Goal: Information Seeking & Learning: Learn about a topic

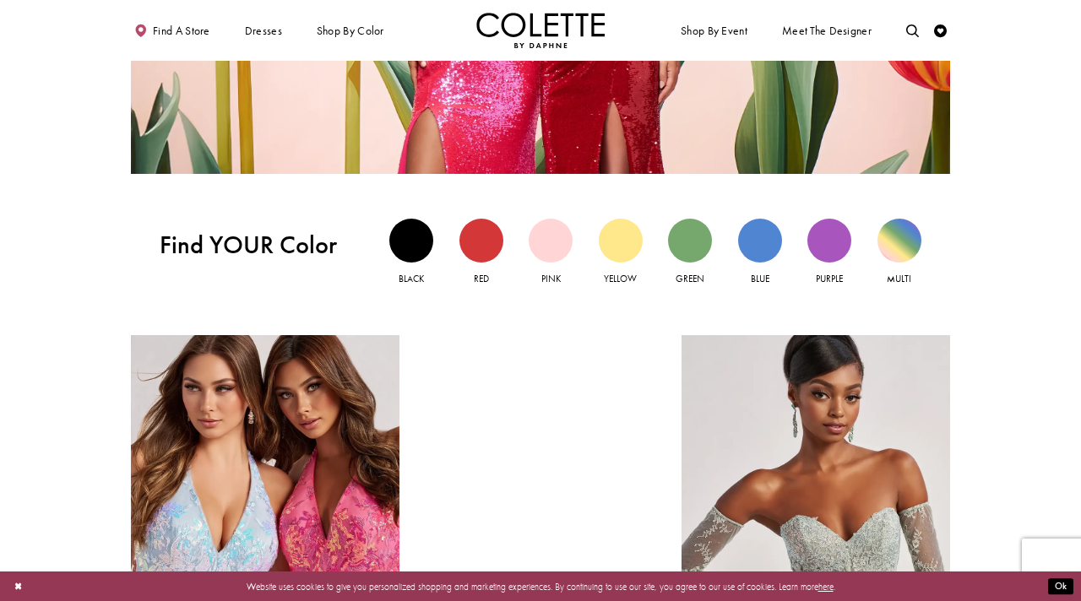
scroll to position [1176, 0]
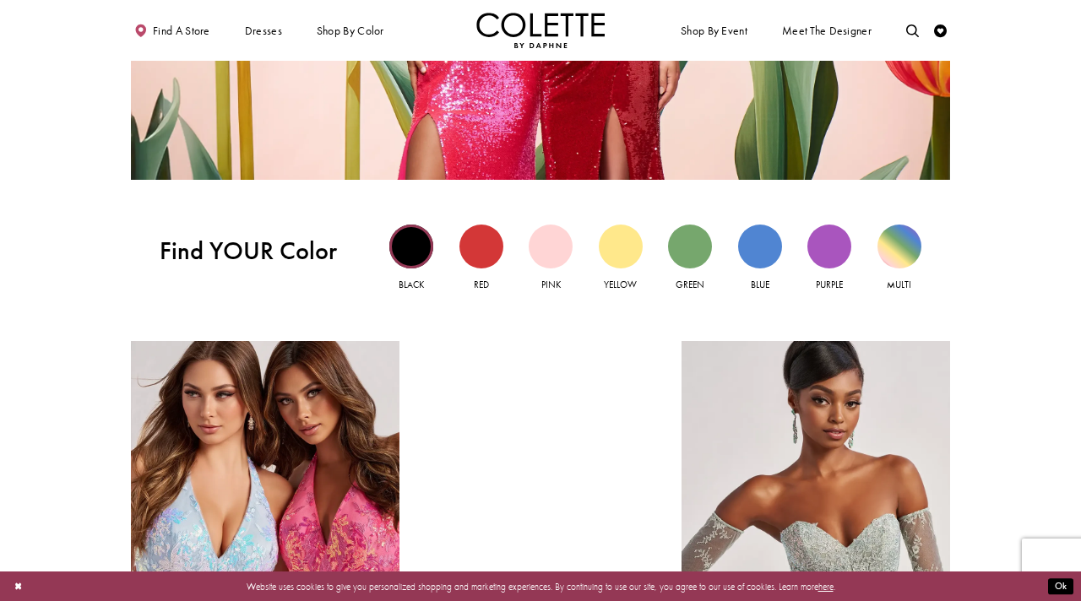
click at [399, 239] on div "Black view" at bounding box center [411, 247] width 44 height 44
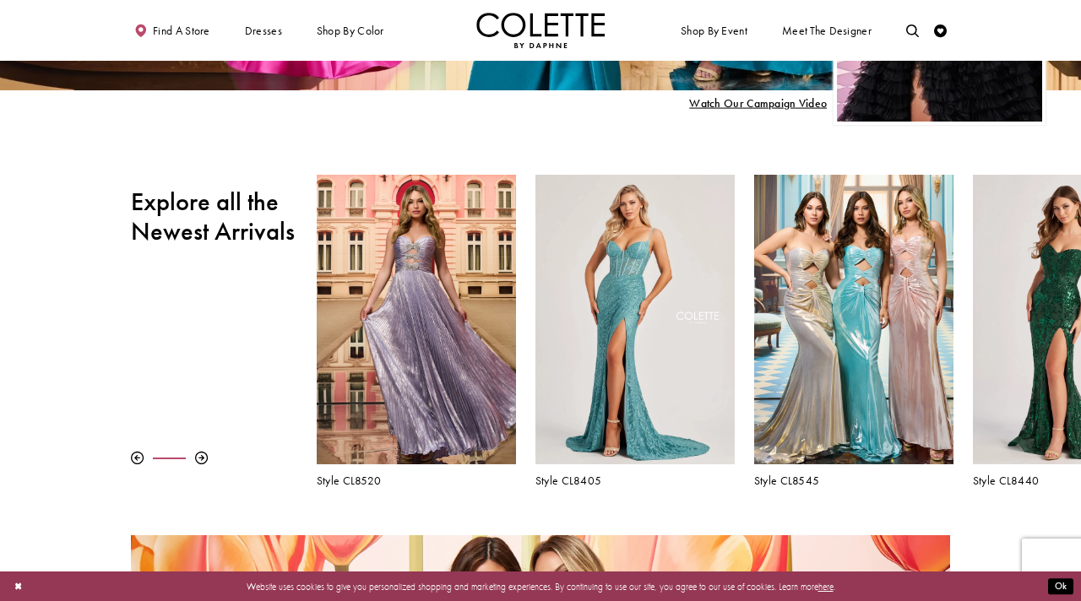
scroll to position [409, 0]
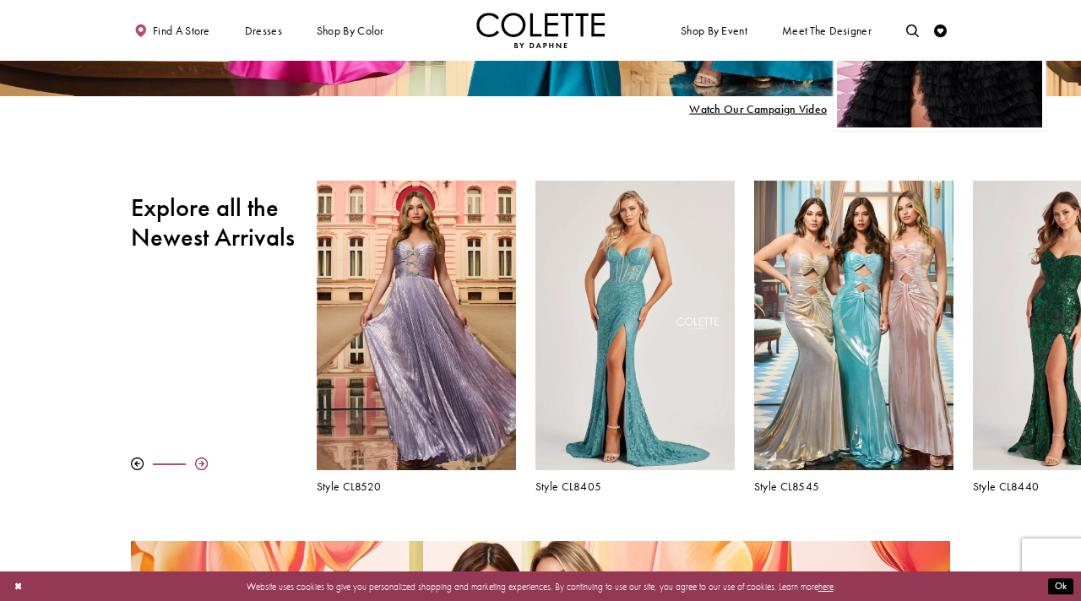
click at [201, 463] on div at bounding box center [201, 464] width 13 height 13
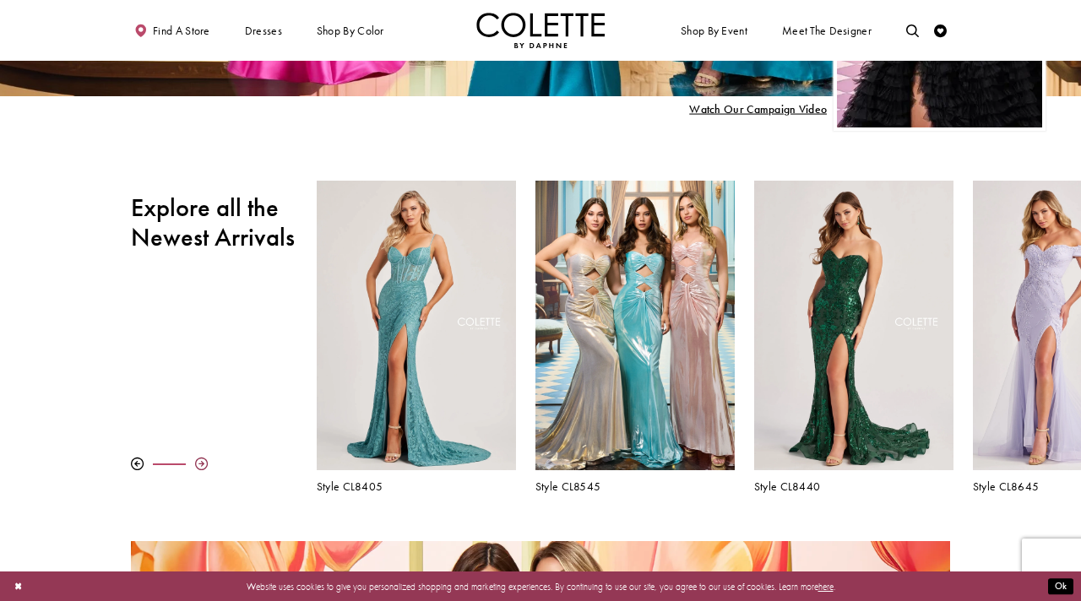
click at [201, 463] on div at bounding box center [201, 464] width 13 height 13
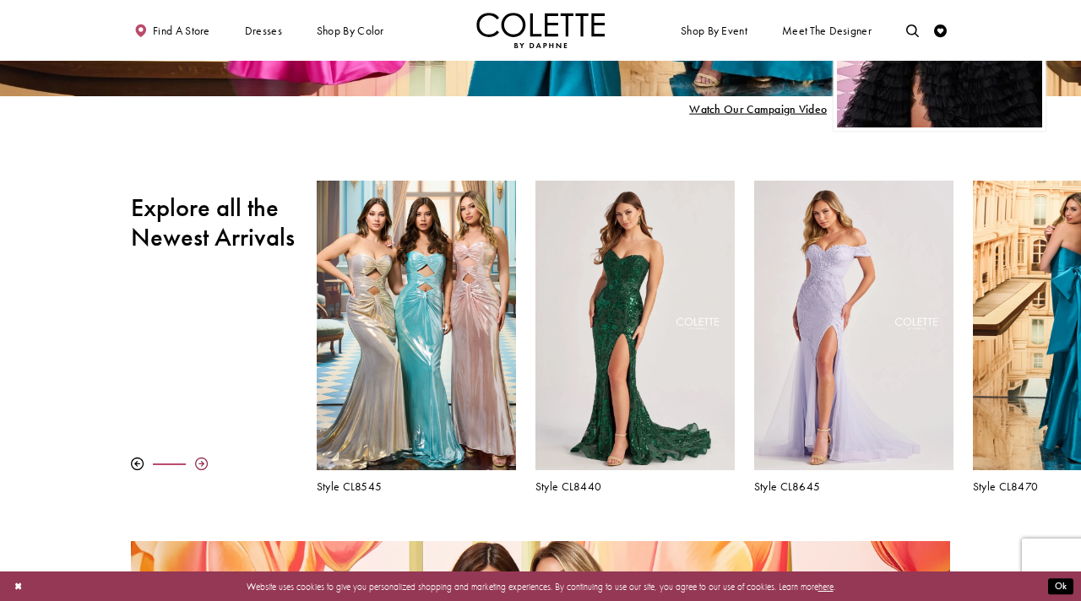
click at [201, 463] on div at bounding box center [201, 464] width 13 height 13
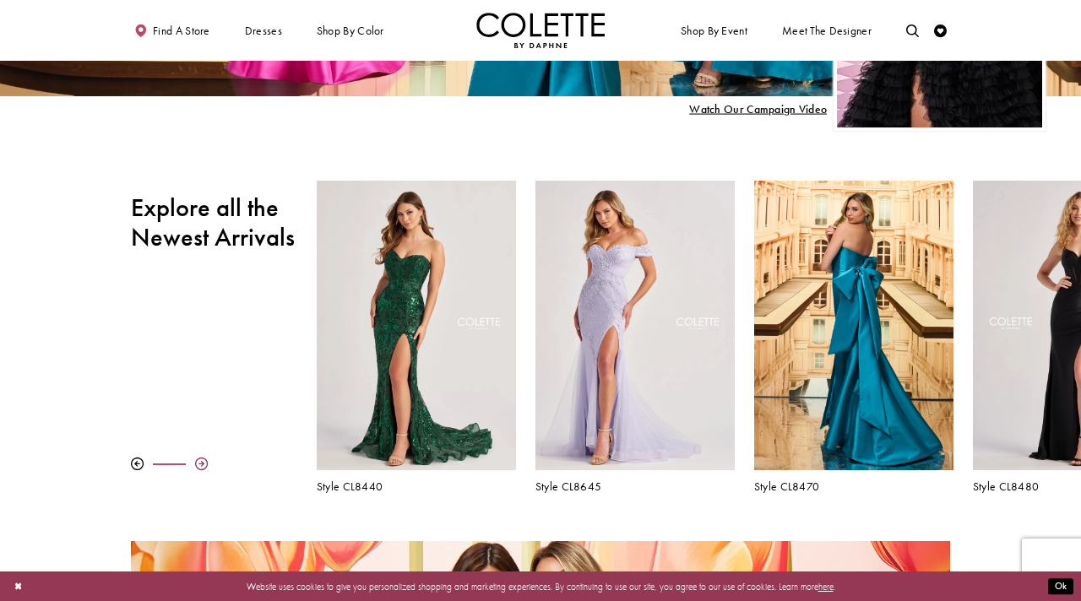
click at [201, 463] on div at bounding box center [201, 464] width 13 height 13
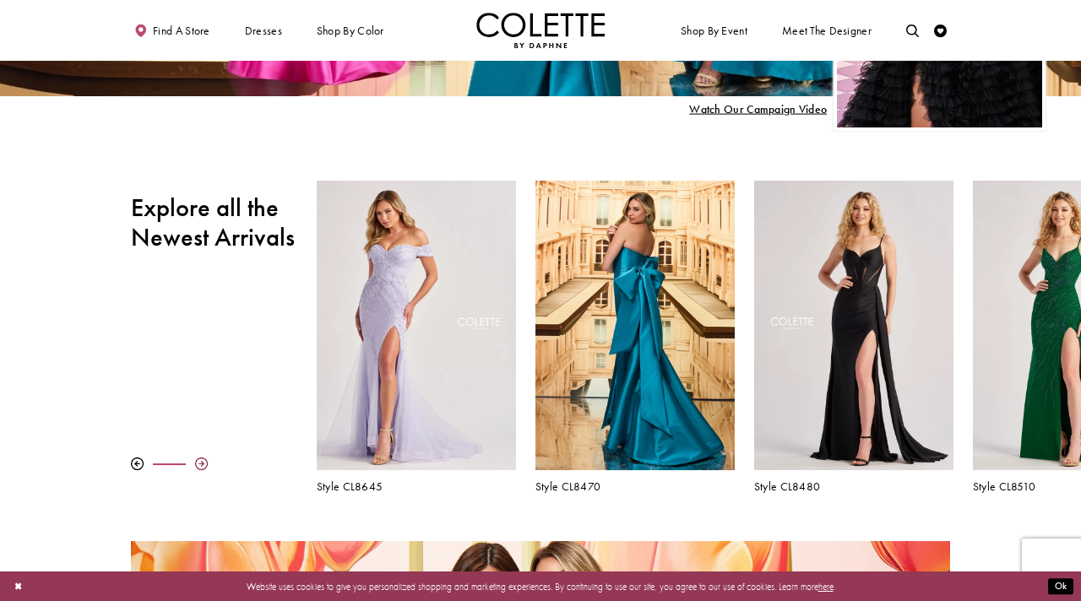
click at [201, 463] on div at bounding box center [201, 464] width 13 height 13
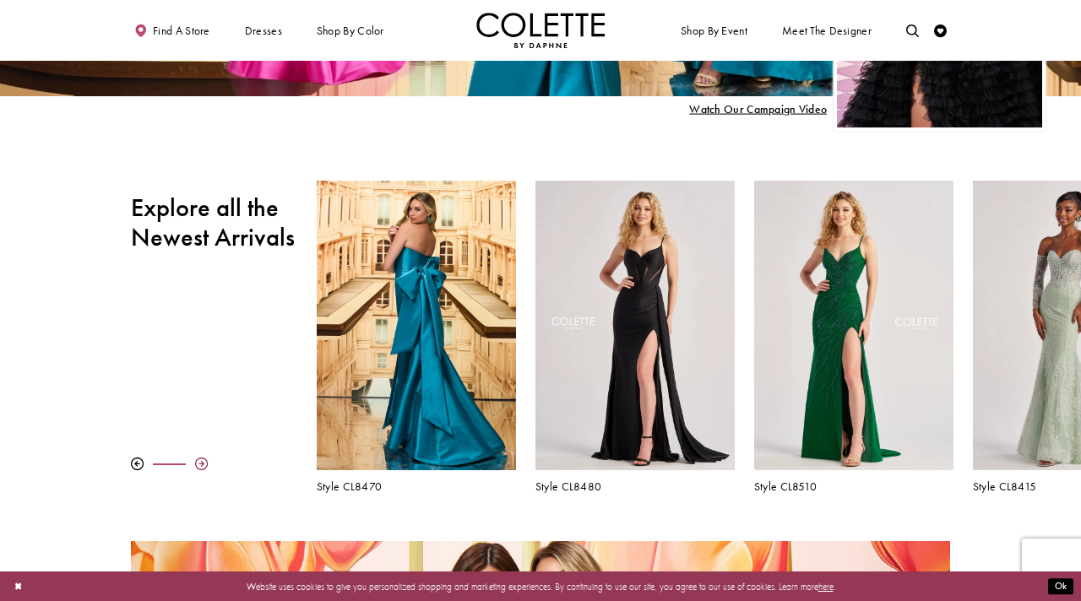
click at [201, 463] on div at bounding box center [201, 464] width 13 height 13
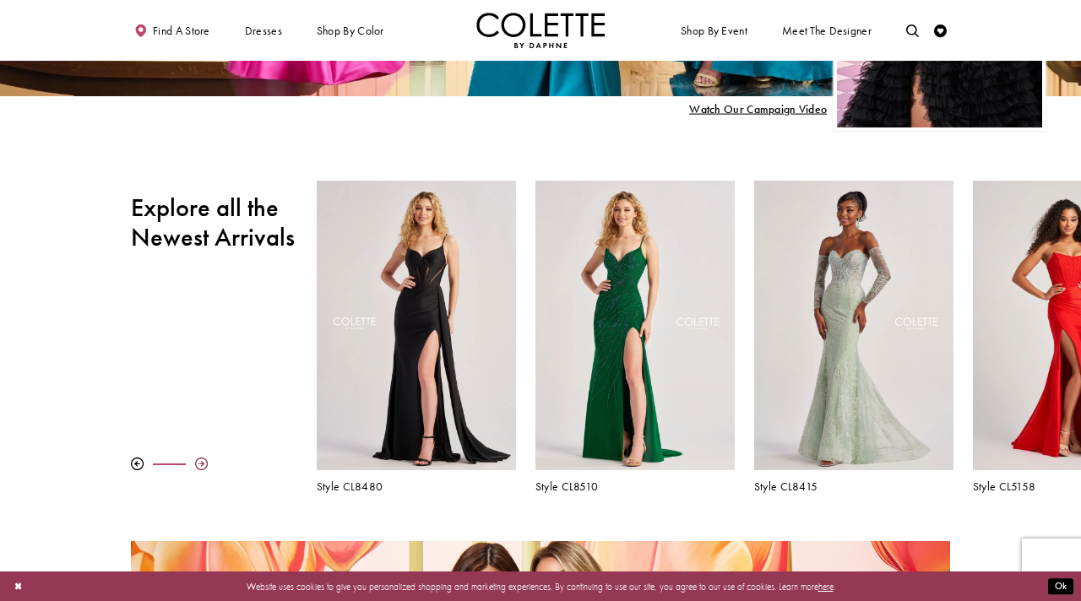
click at [201, 463] on div at bounding box center [201, 464] width 13 height 13
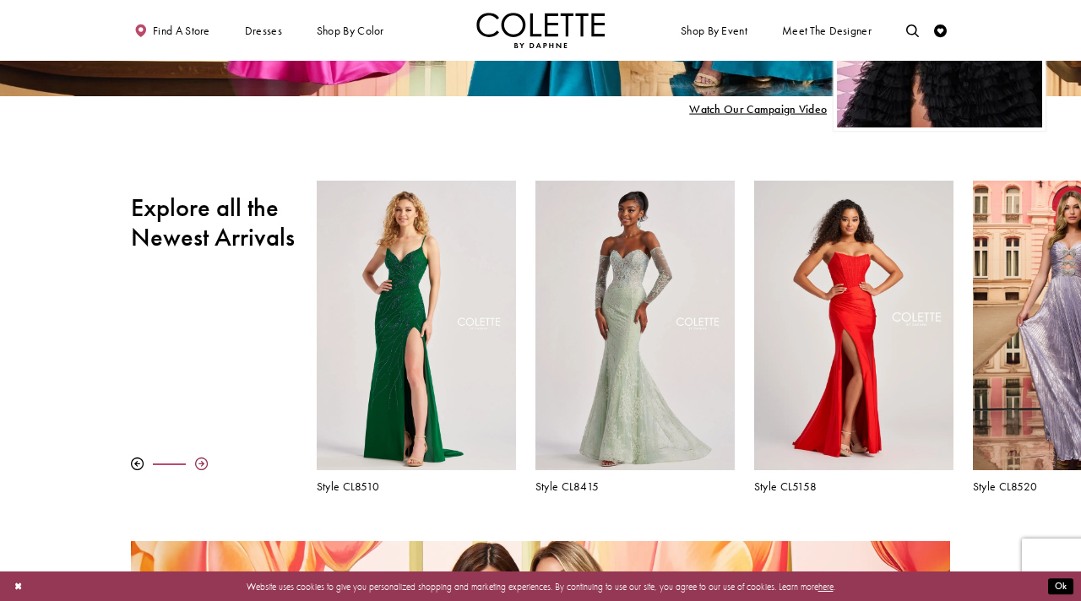
click at [201, 463] on div at bounding box center [201, 464] width 13 height 13
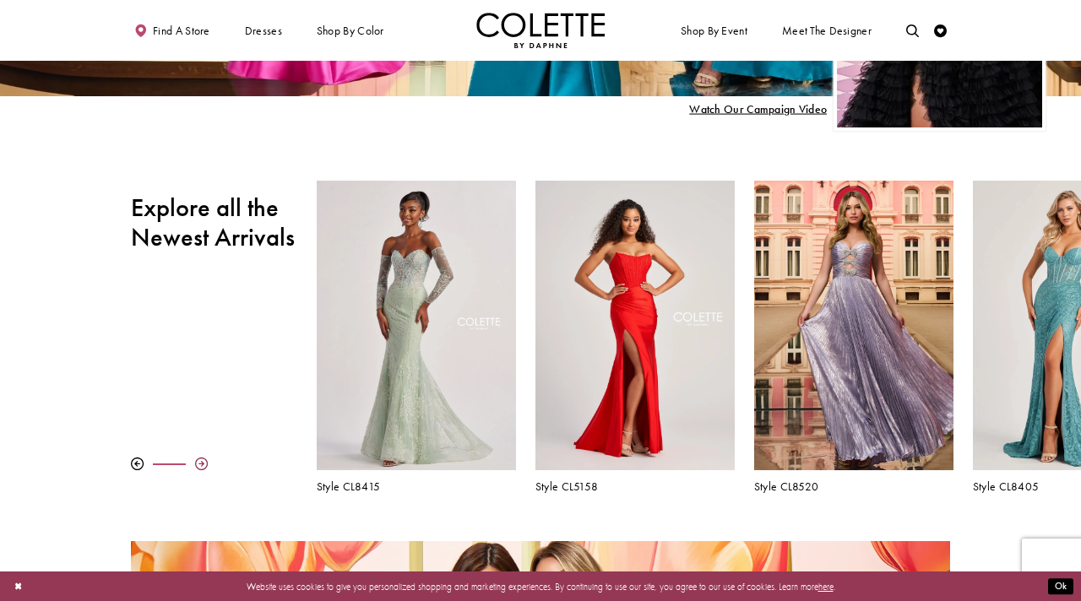
click at [201, 463] on div at bounding box center [201, 464] width 13 height 13
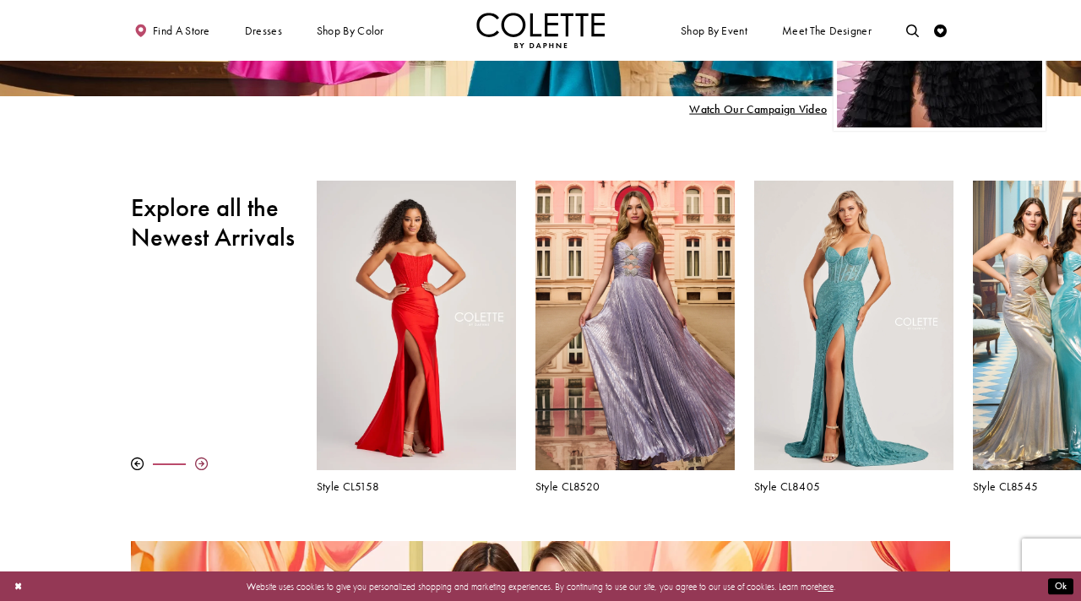
click at [201, 463] on div at bounding box center [201, 464] width 13 height 13
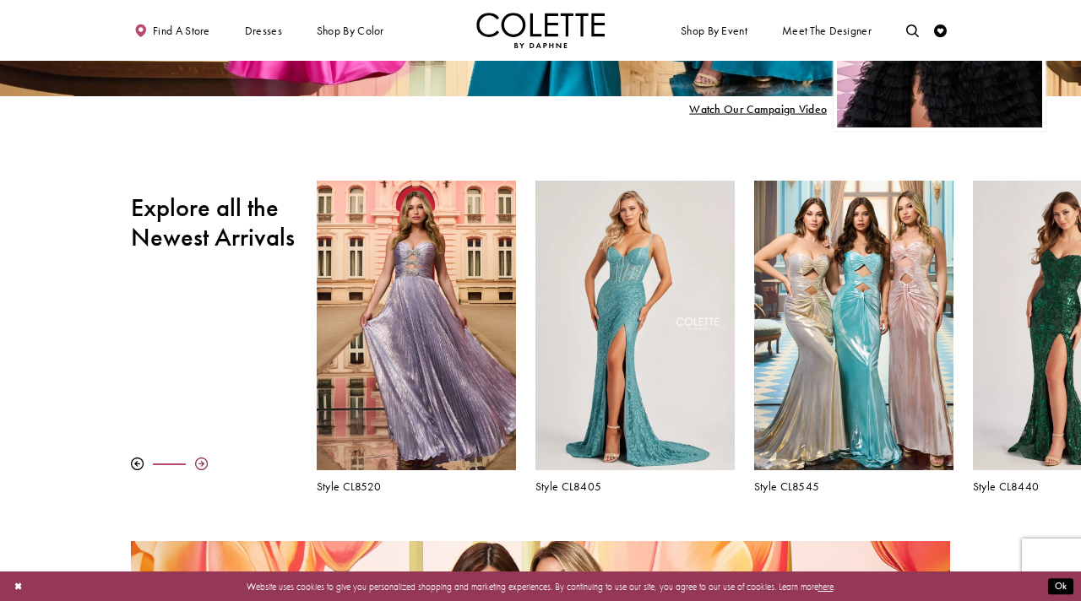
click at [201, 463] on div at bounding box center [201, 464] width 13 height 13
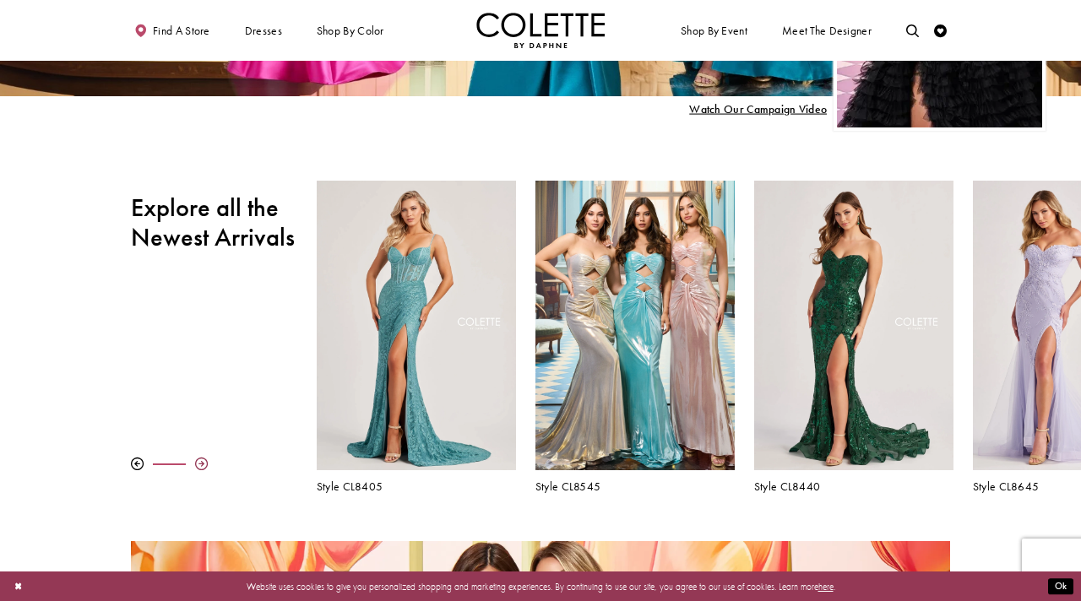
click at [201, 463] on div at bounding box center [201, 464] width 13 height 13
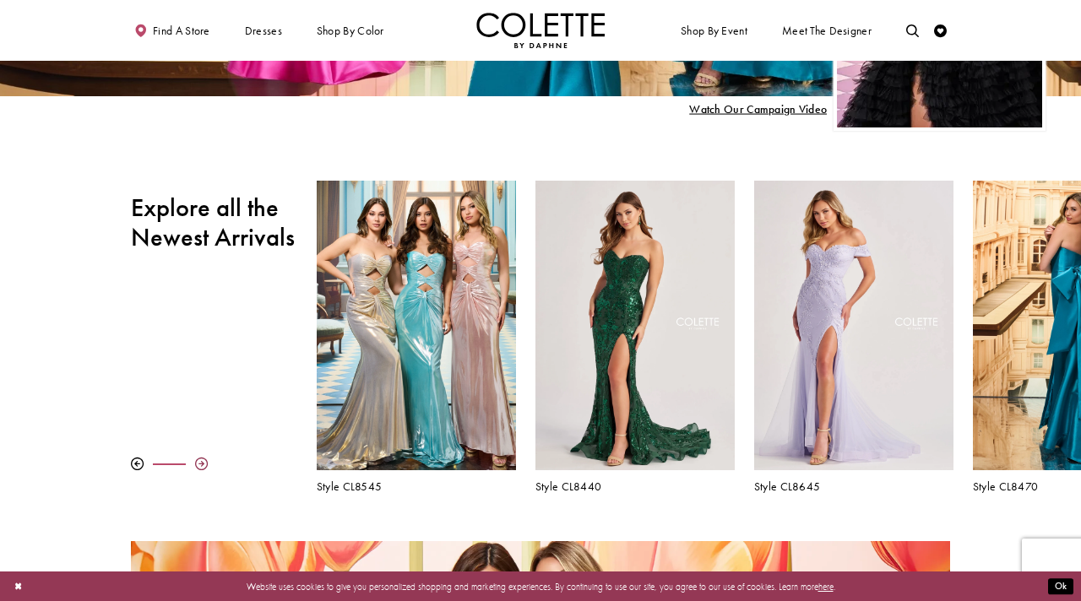
click at [201, 463] on div at bounding box center [201, 464] width 13 height 13
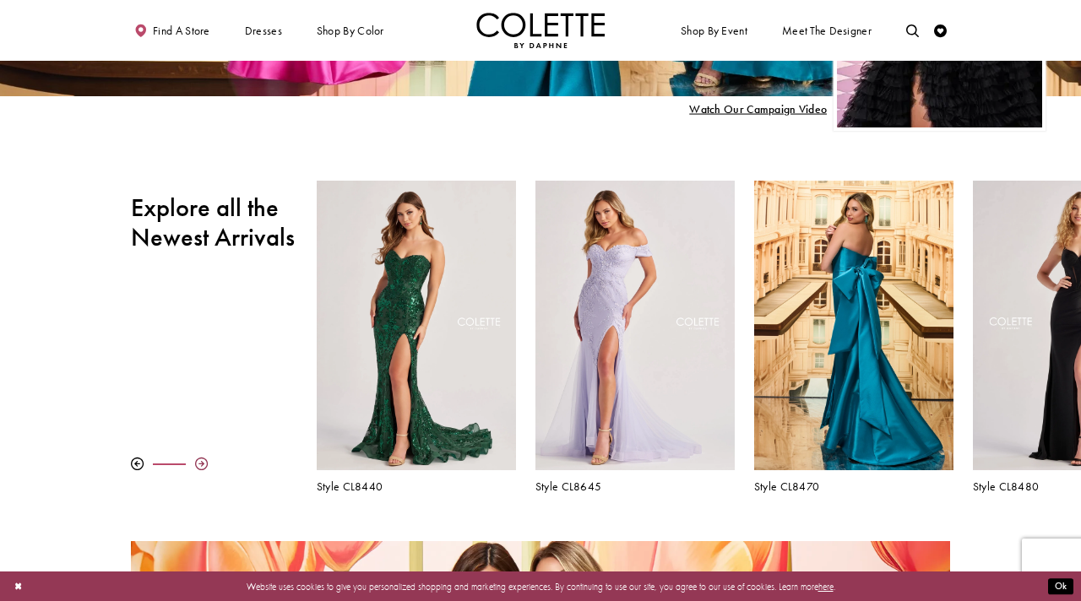
click at [201, 463] on div at bounding box center [201, 464] width 13 height 13
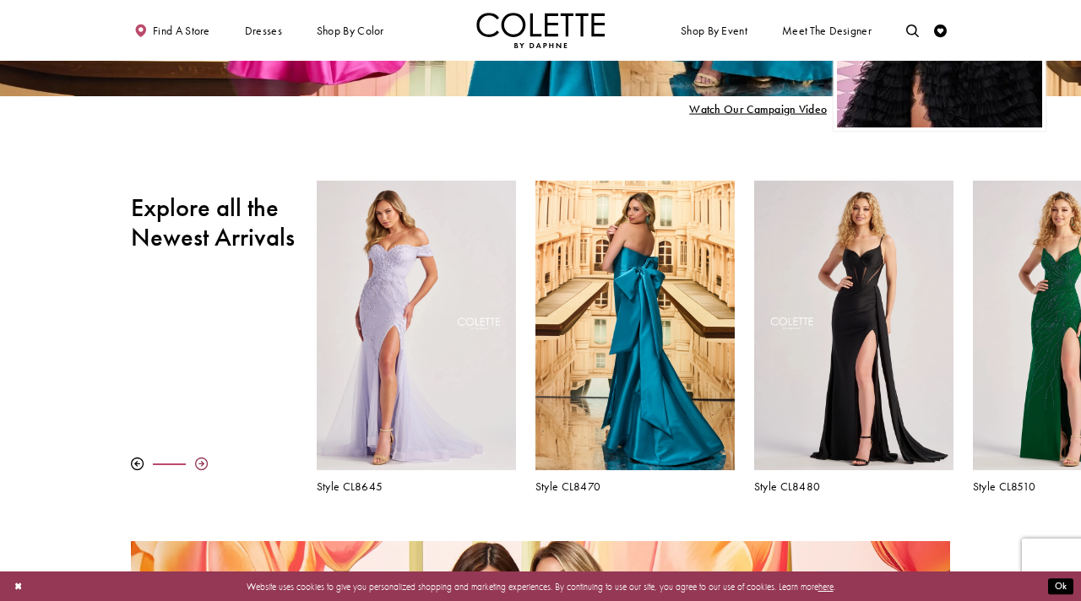
click at [201, 463] on div at bounding box center [201, 464] width 13 height 13
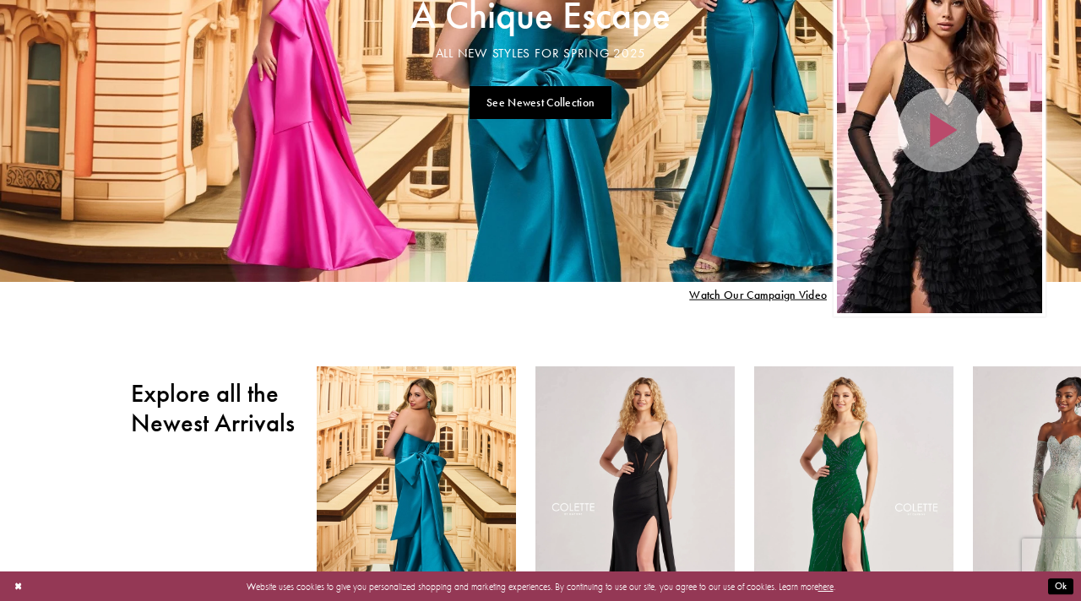
scroll to position [0, 0]
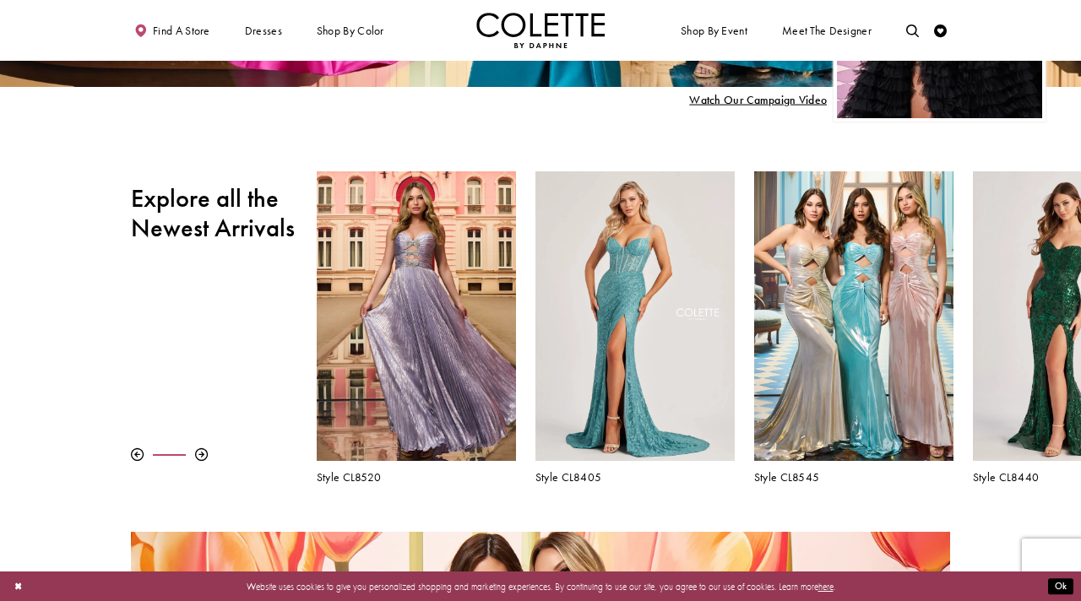
scroll to position [441, 0]
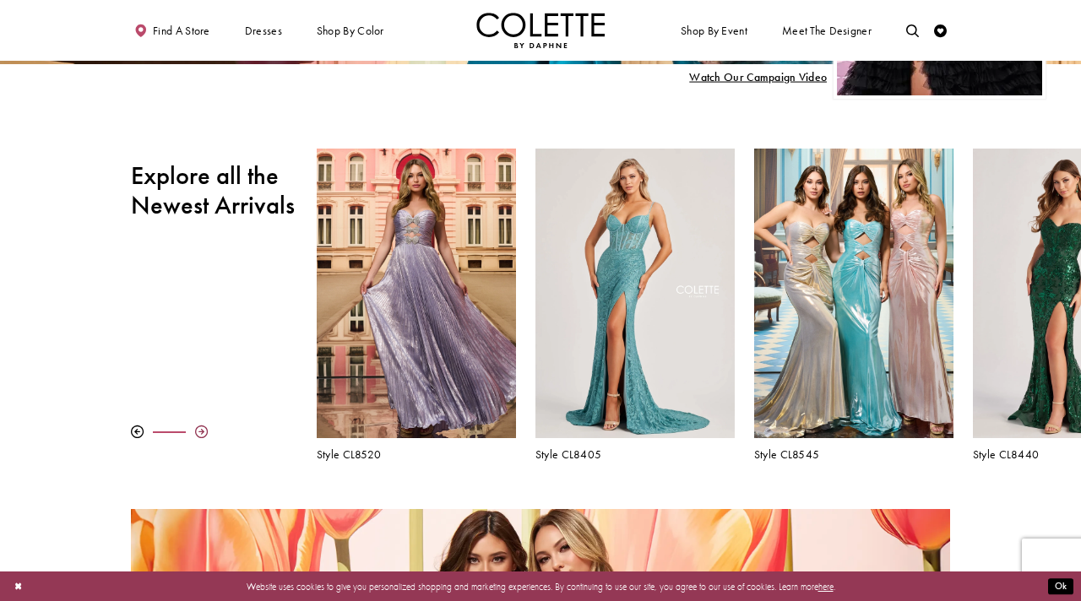
click at [204, 426] on div at bounding box center [201, 431] width 13 height 13
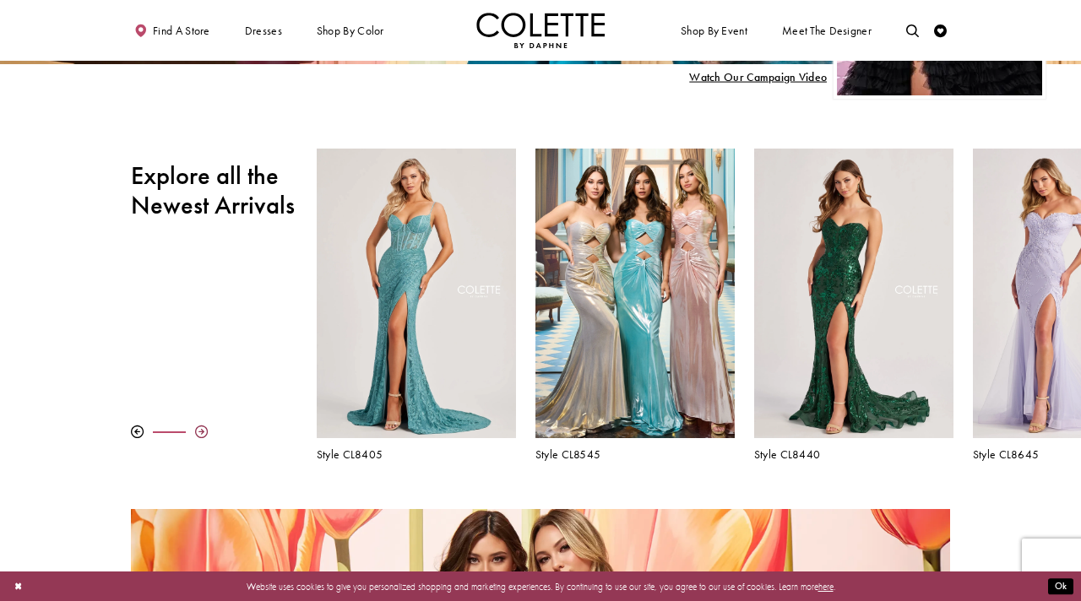
click at [204, 426] on div at bounding box center [201, 431] width 13 height 13
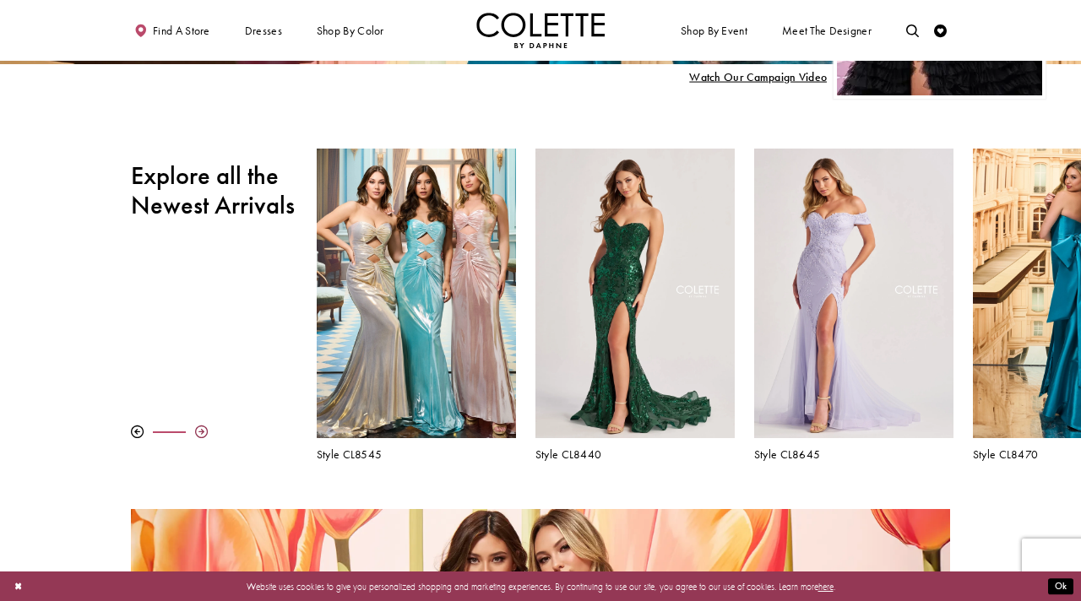
click at [204, 426] on div at bounding box center [201, 431] width 13 height 13
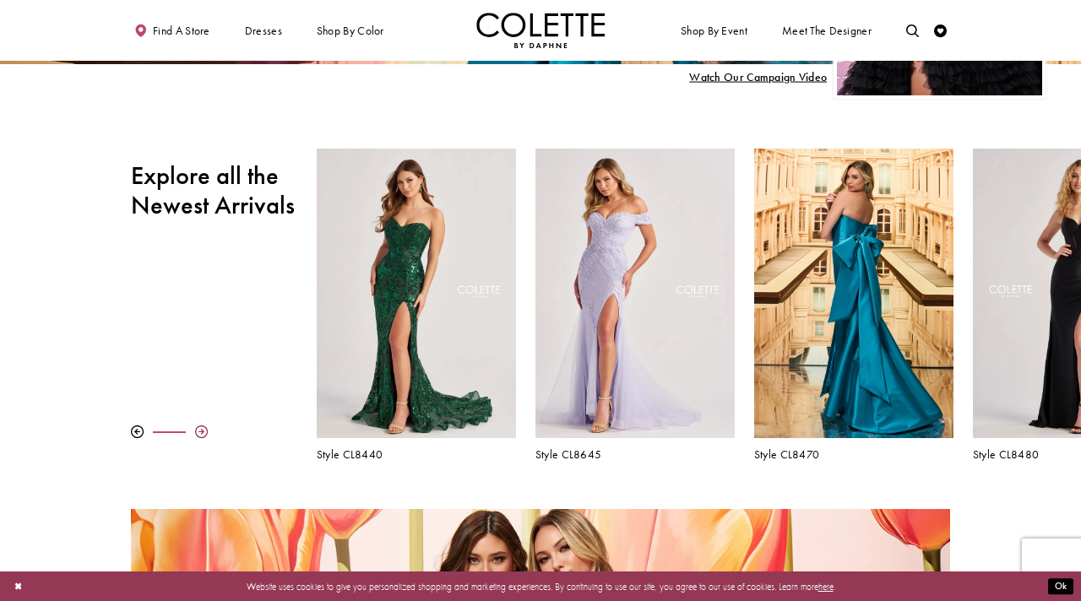
click at [204, 426] on div at bounding box center [201, 431] width 13 height 13
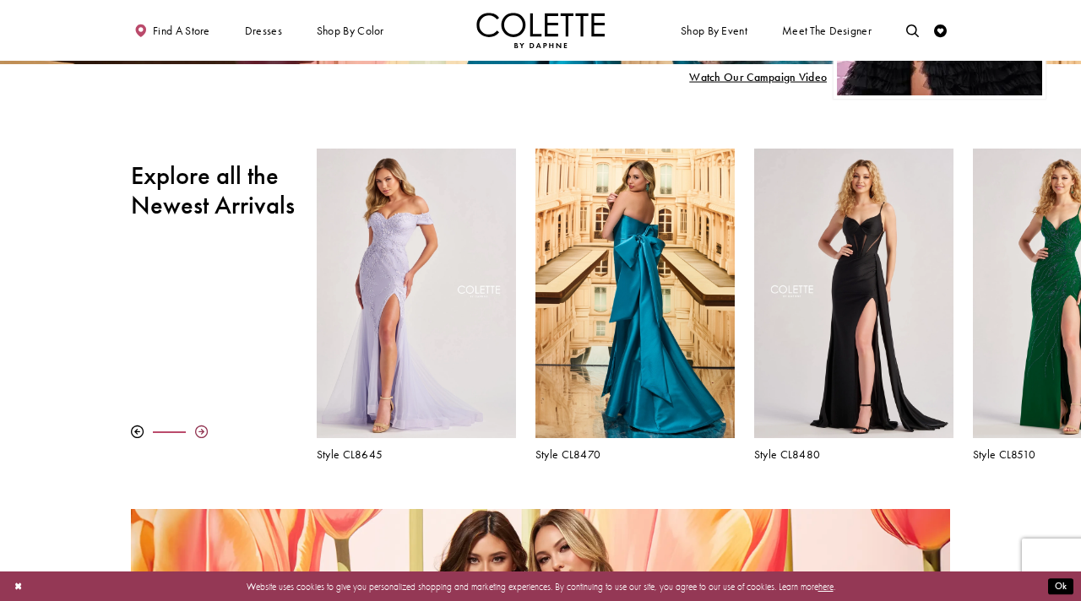
click at [204, 426] on div at bounding box center [201, 431] width 13 height 13
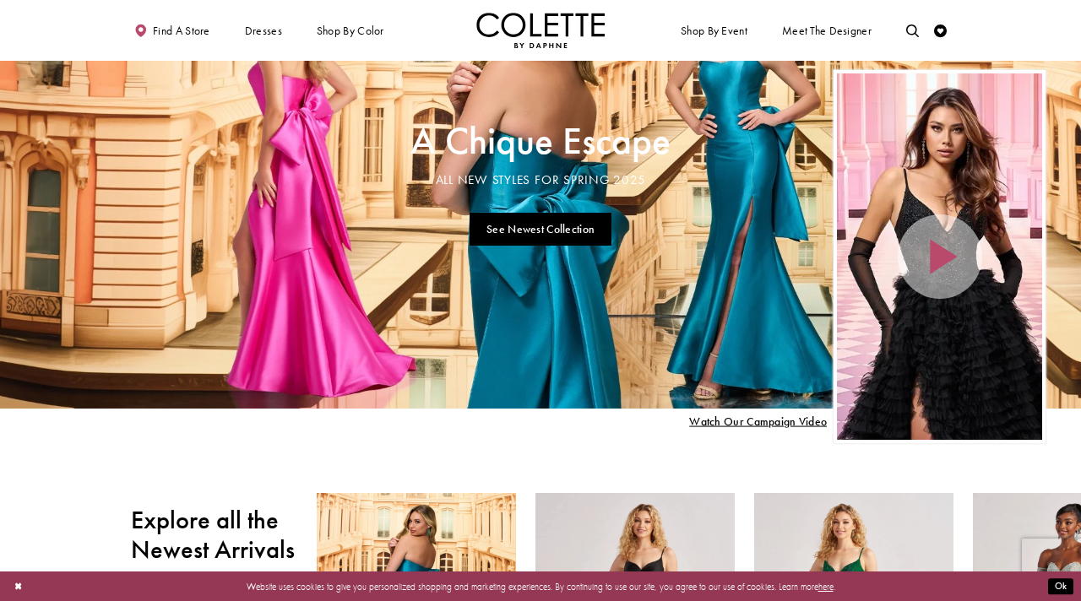
scroll to position [0, 0]
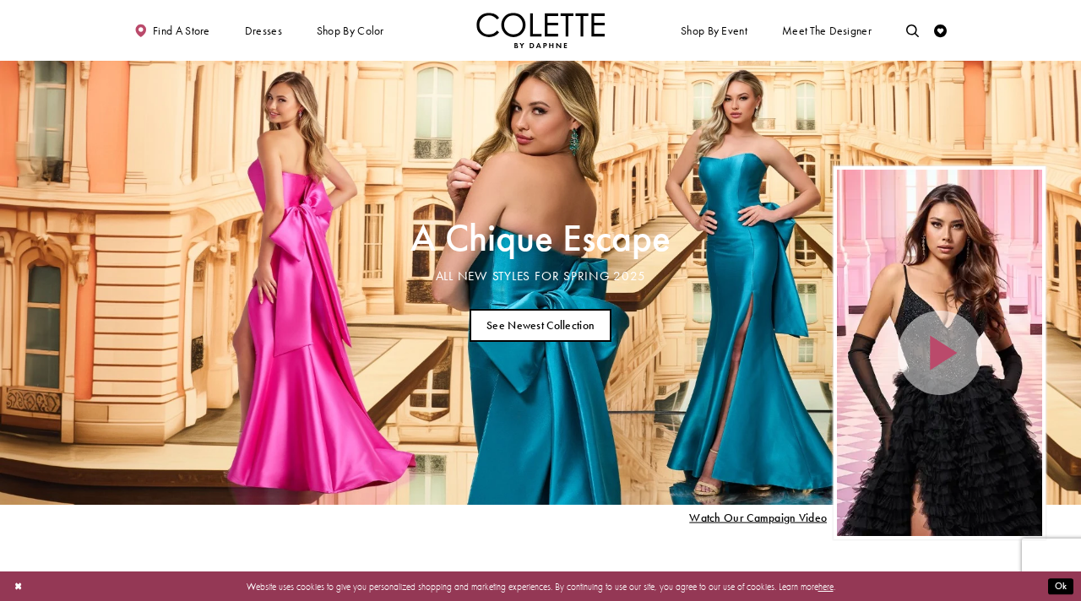
click at [474, 321] on link "See Newest Collection" at bounding box center [540, 325] width 143 height 33
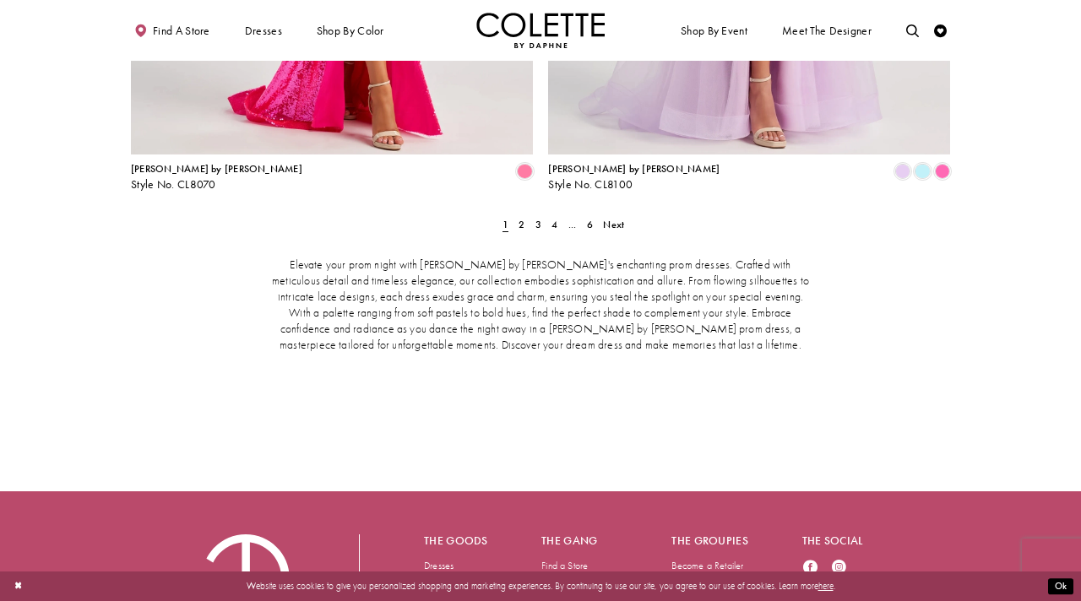
scroll to position [2707, 0]
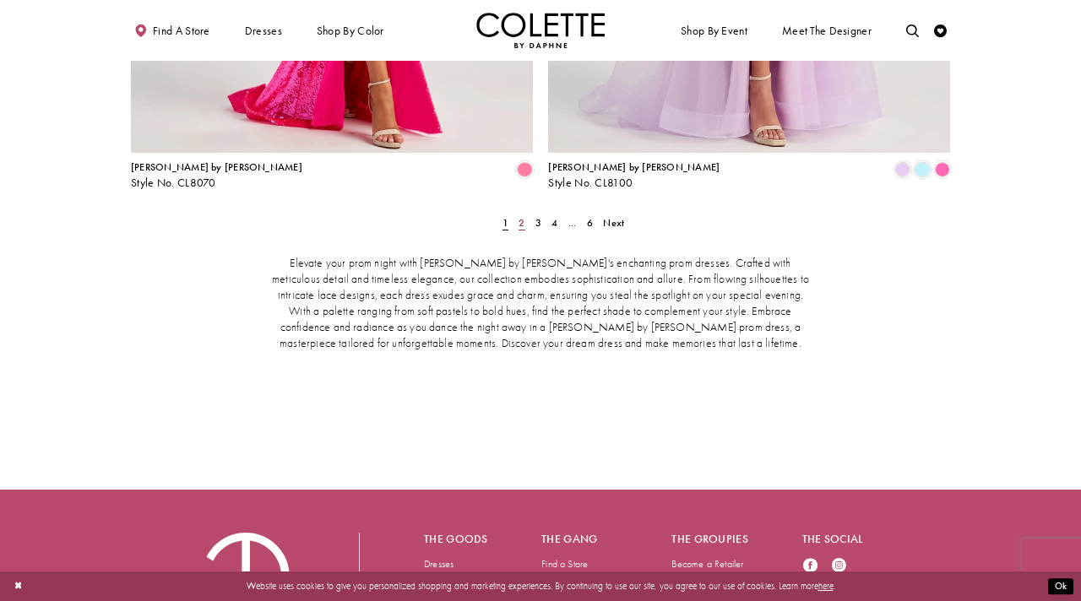
click at [518, 216] on span "2" at bounding box center [521, 223] width 6 height 14
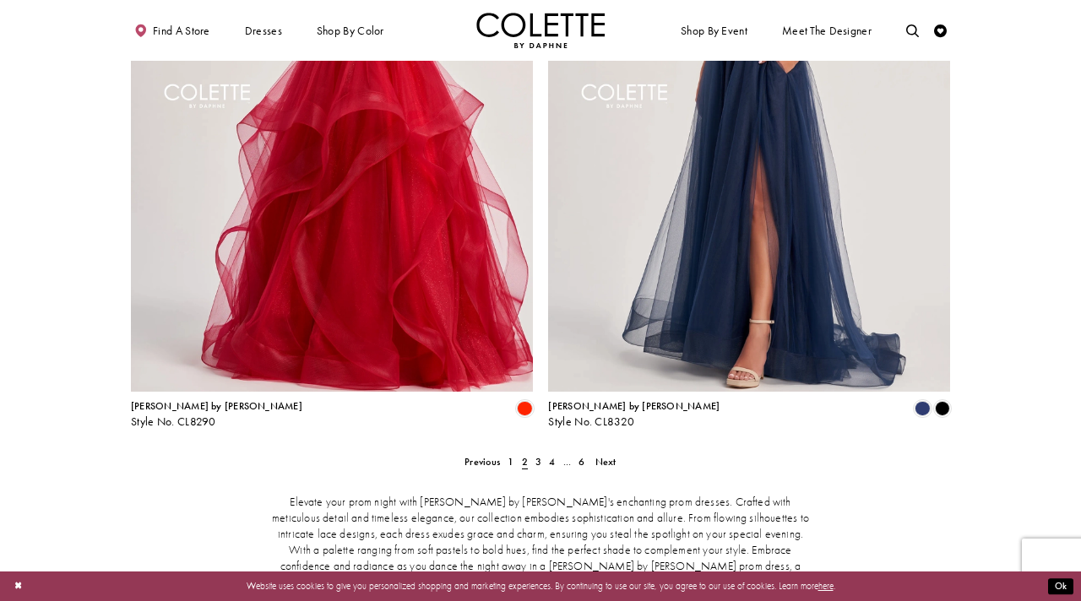
scroll to position [2490, 0]
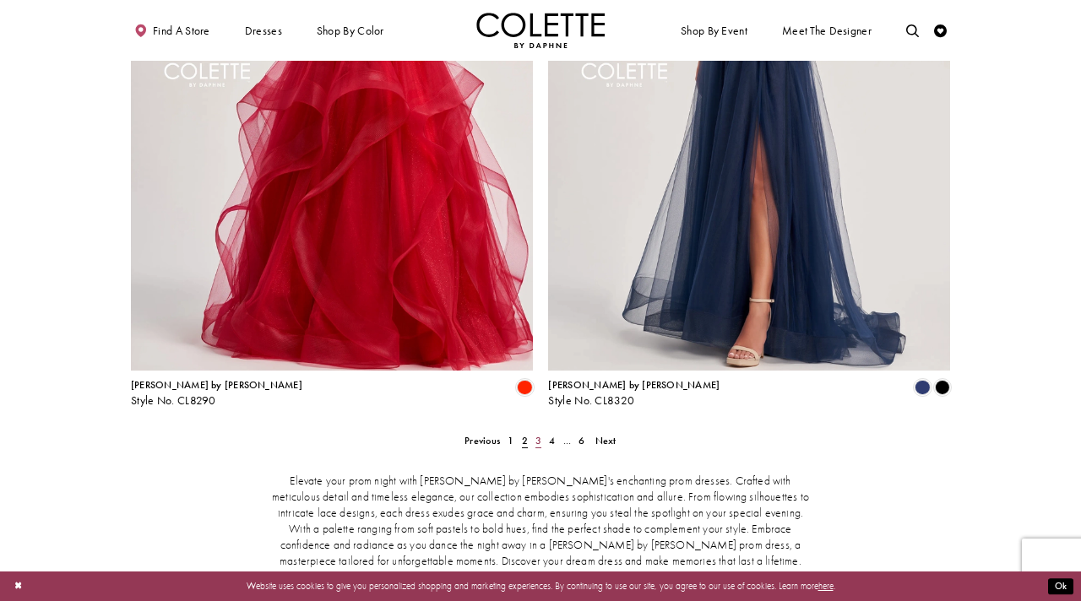
click at [535, 434] on span "3" at bounding box center [538, 441] width 6 height 14
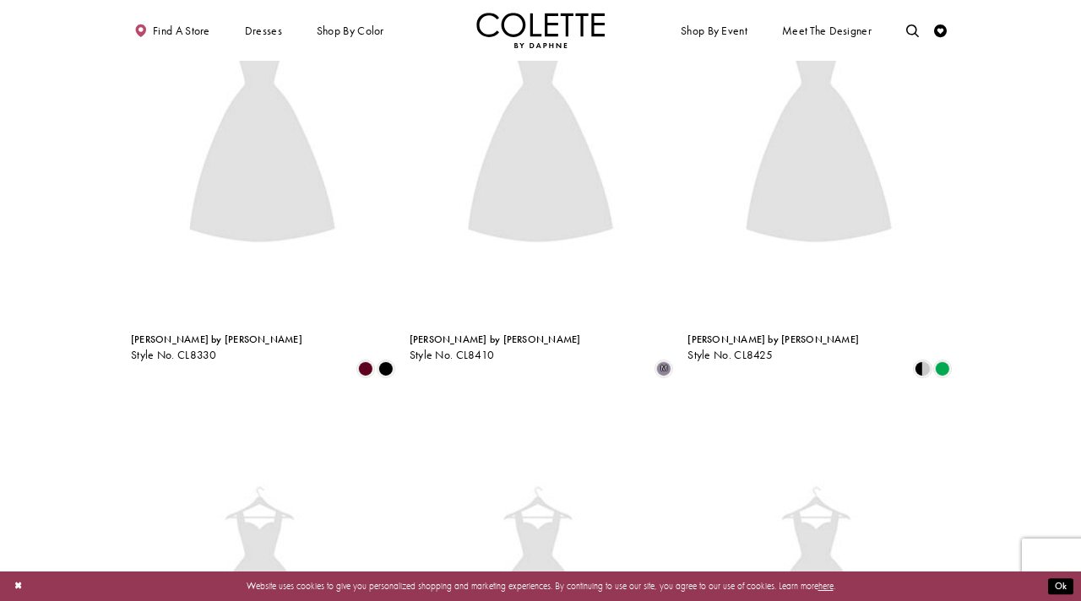
scroll to position [328, 0]
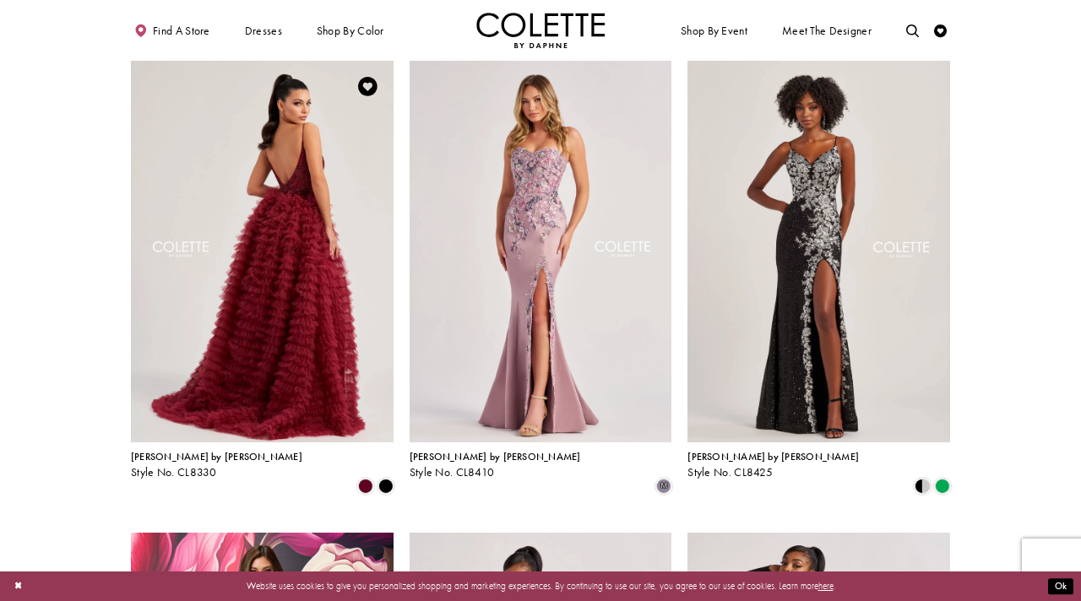
click at [167, 185] on img "Visit Colette by Daphne Style No. CL8330 Page" at bounding box center [262, 252] width 263 height 382
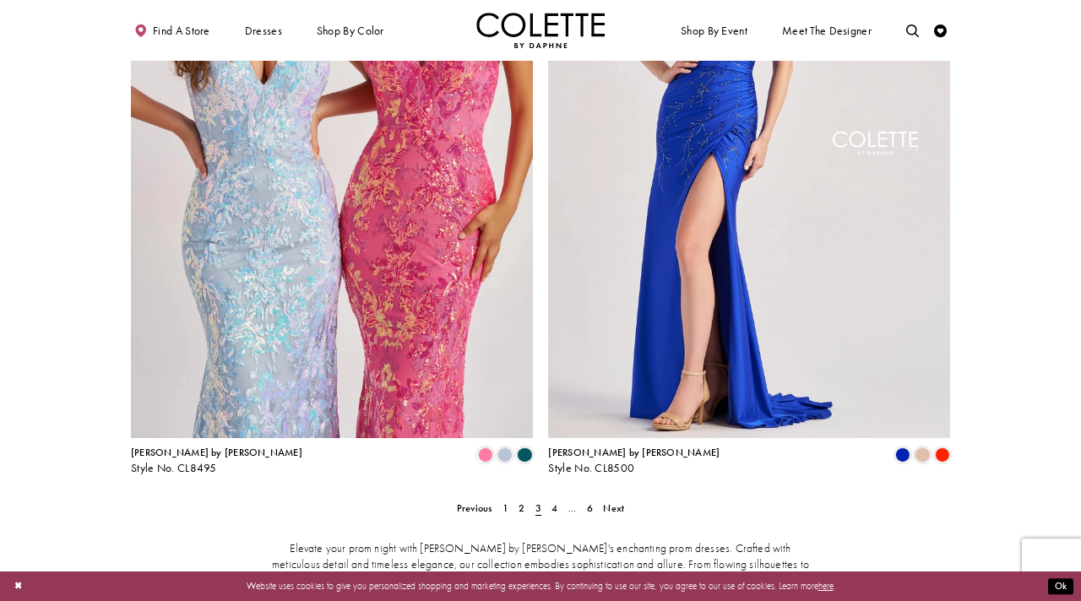
scroll to position [2800, 0]
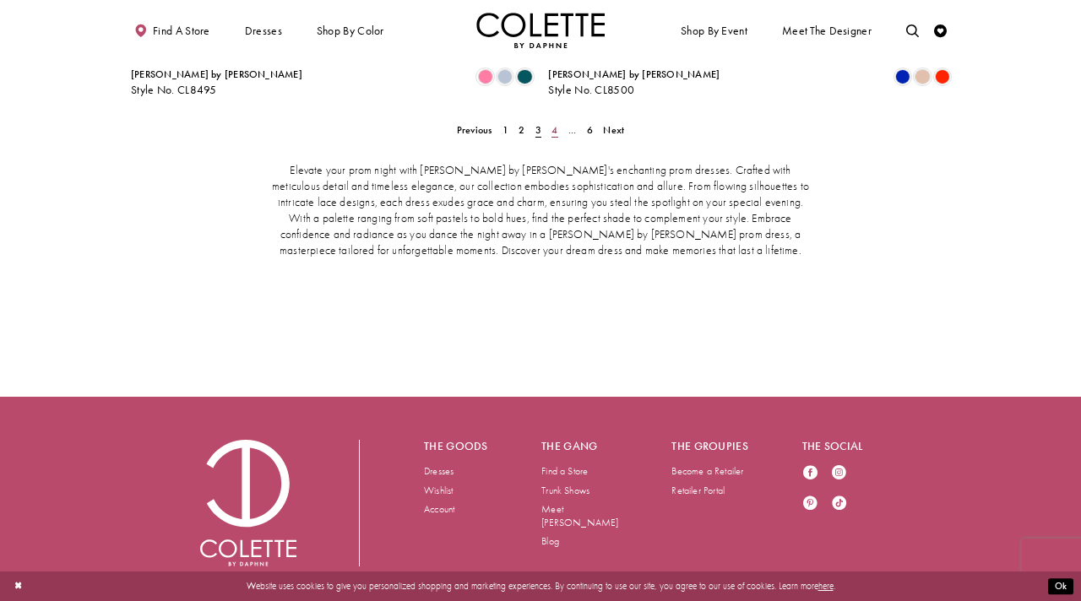
click at [552, 123] on span "4" at bounding box center [554, 130] width 6 height 14
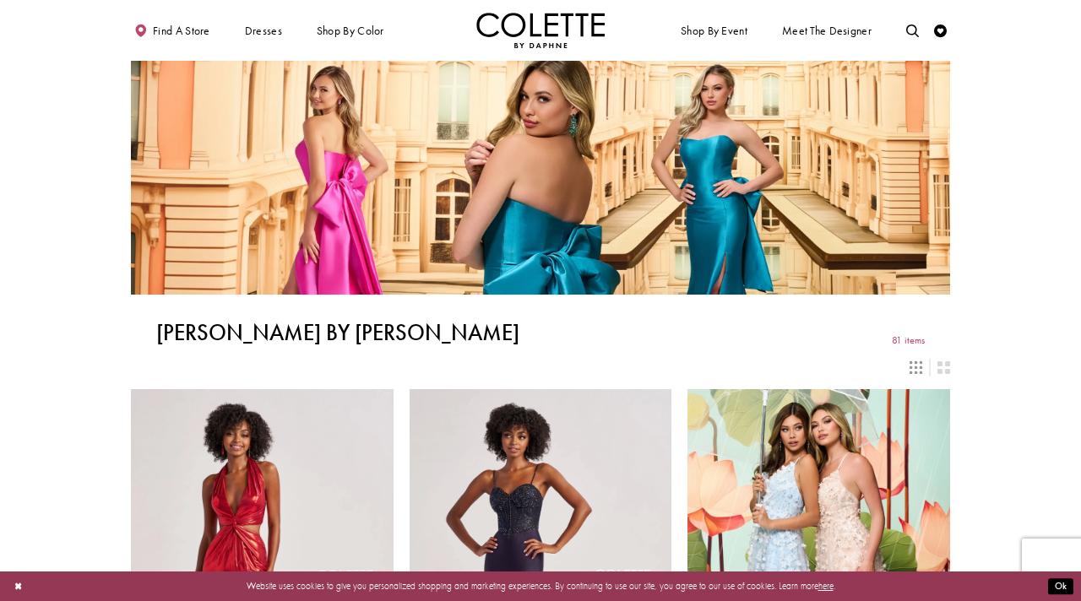
drag, startPoint x: 1010, startPoint y: 263, endPoint x: 954, endPoint y: 183, distance: 97.7
click at [966, 189] on section "Colette by Daphne 81 items" at bounding box center [540, 203] width 1081 height 285
